Goal: Task Accomplishment & Management: Manage account settings

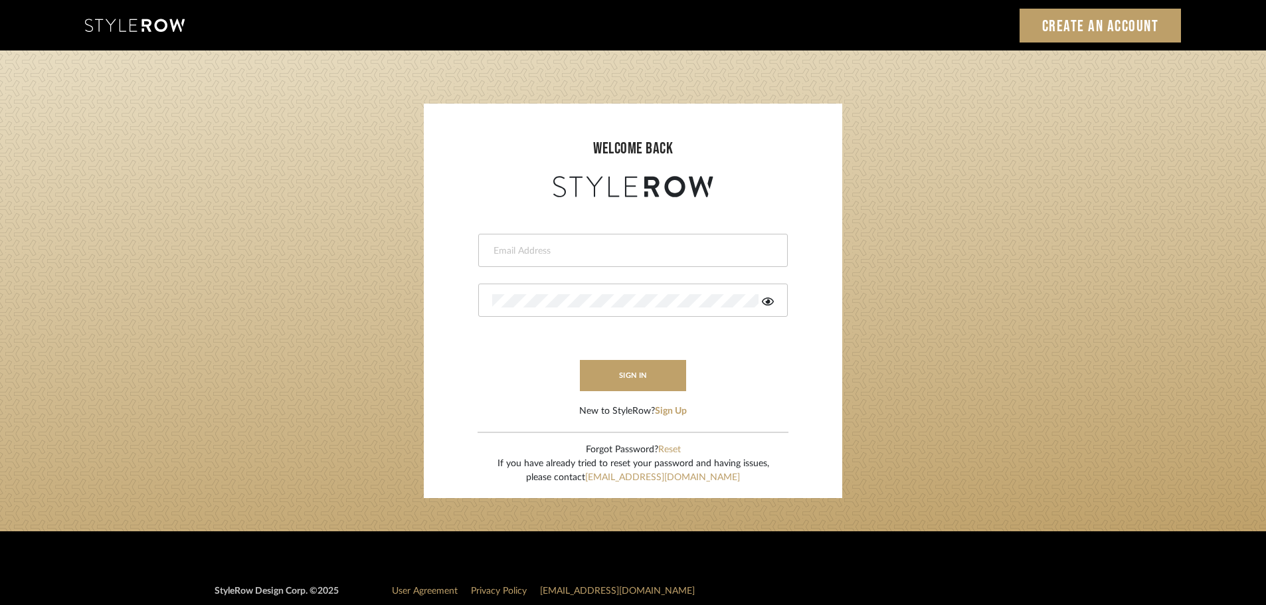
click at [502, 246] on input "email" at bounding box center [631, 250] width 278 height 13
type input "persimmon.design@outlook.com"
click at [611, 373] on button "sign in" at bounding box center [633, 375] width 106 height 31
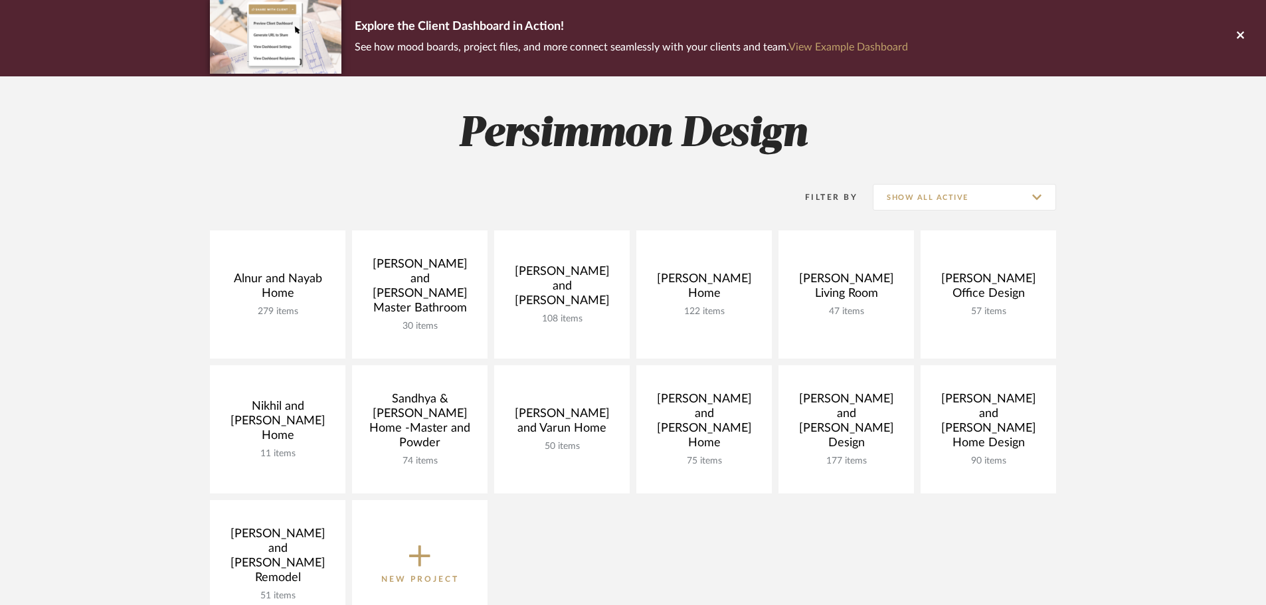
scroll to position [199, 0]
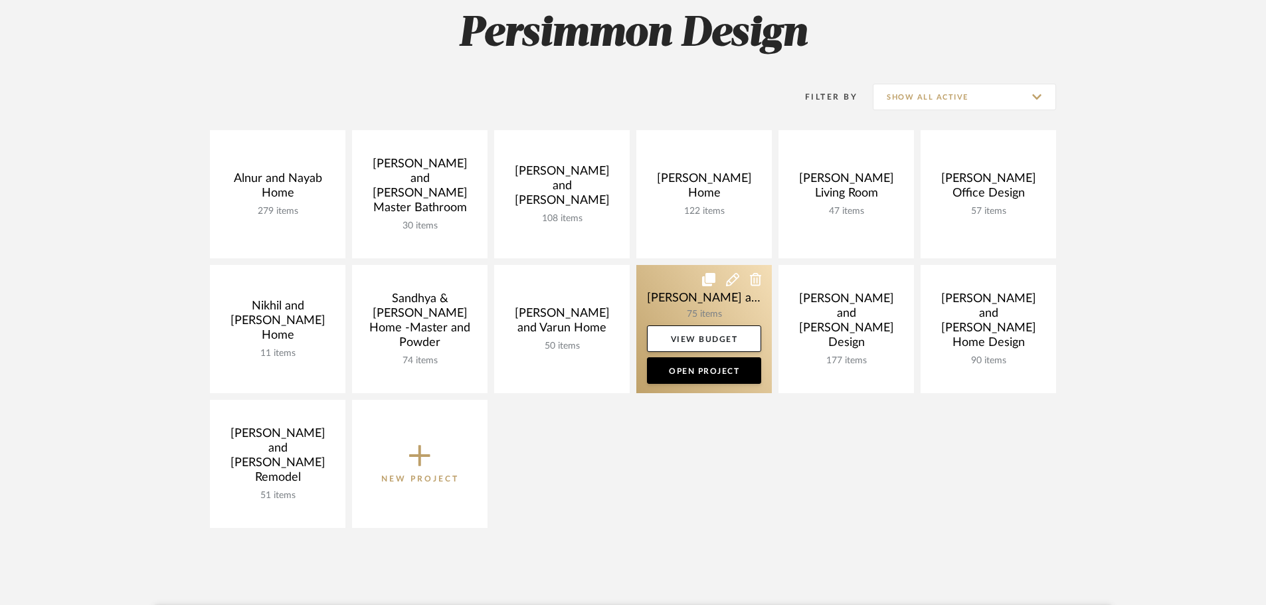
click at [693, 290] on link at bounding box center [704, 329] width 136 height 128
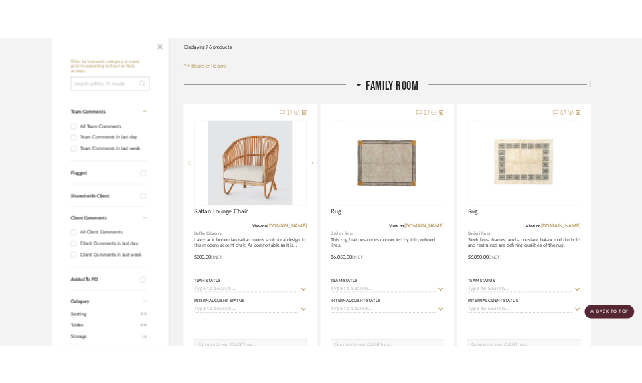
scroll to position [333, 0]
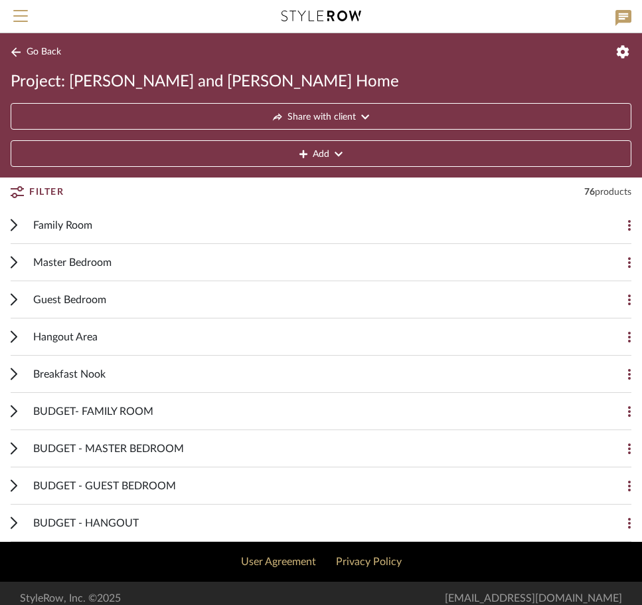
click at [17, 225] on div "Family Room Add Item" at bounding box center [321, 225] width 621 height 37
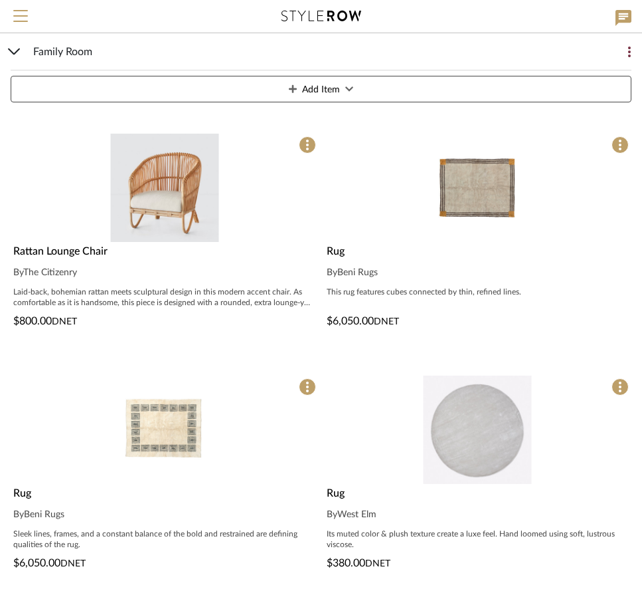
scroll to position [199, 0]
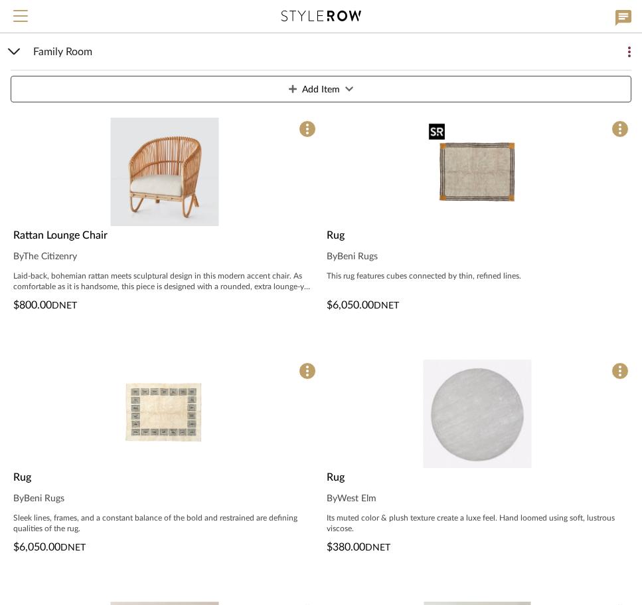
click at [463, 181] on img "0" at bounding box center [478, 172] width 108 height 108
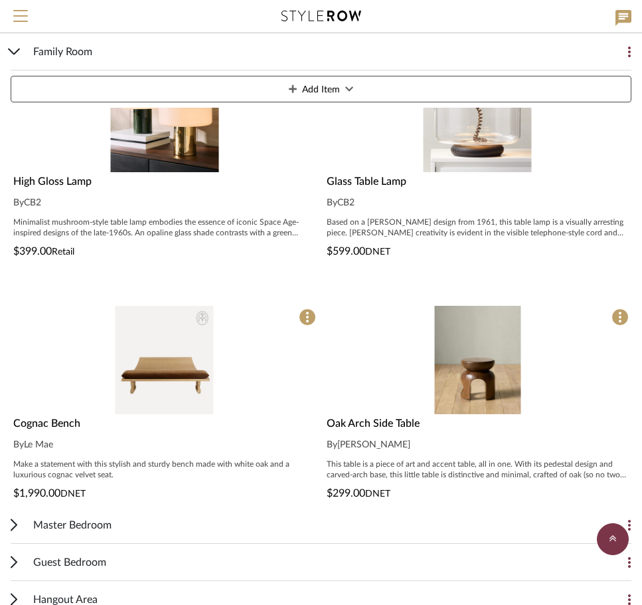
scroll to position [1711, 0]
